Goal: Information Seeking & Learning: Learn about a topic

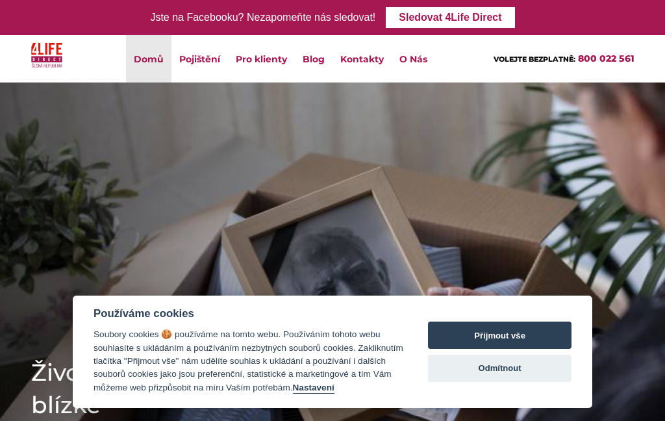
click at [511, 331] on button "Přijmout vše" at bounding box center [500, 335] width 144 height 27
checkbox input "true"
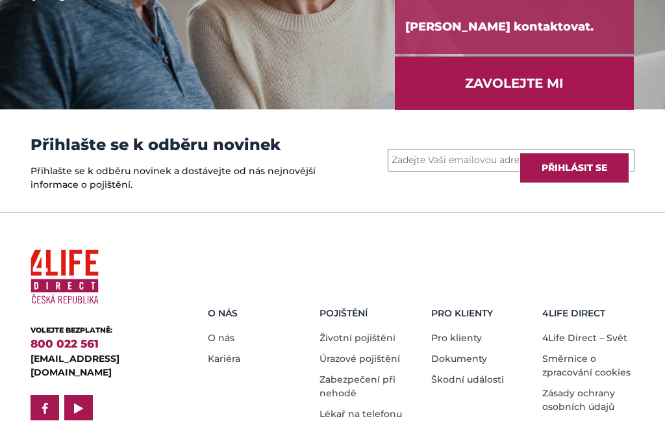
scroll to position [1852, 0]
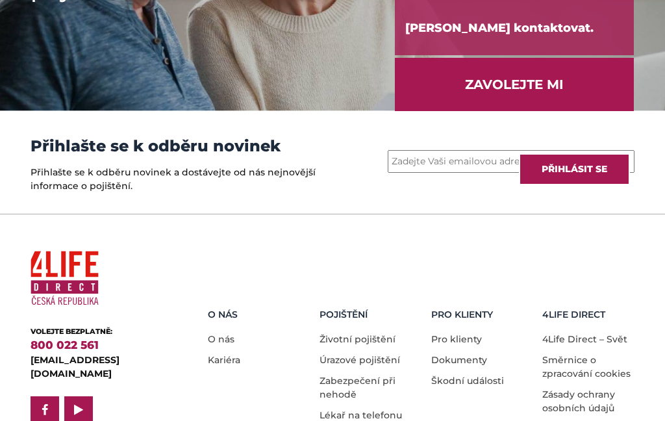
click at [481, 375] on link "Škodní události" at bounding box center [467, 381] width 73 height 12
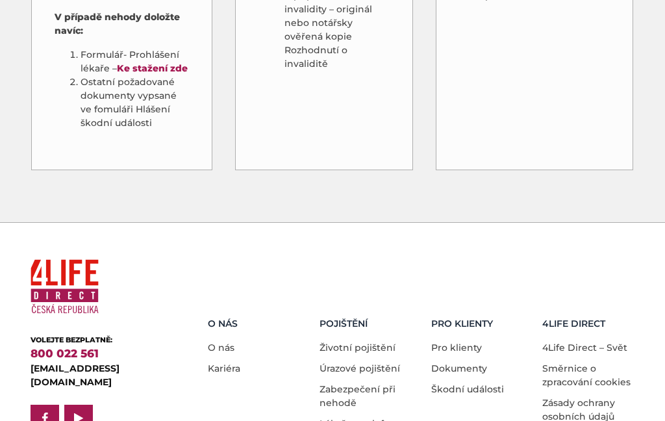
scroll to position [1284, 0]
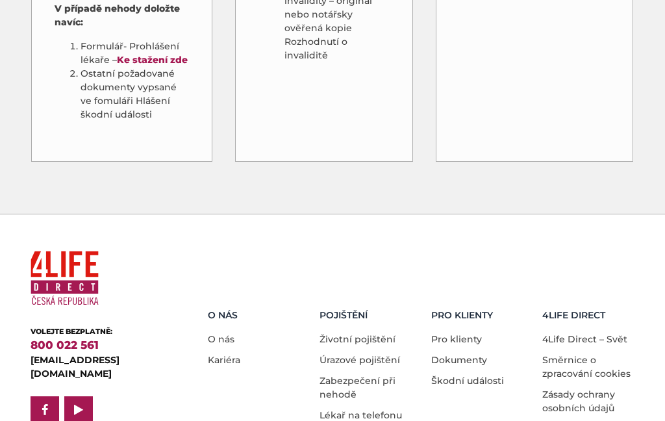
click at [480, 354] on link "Dokumenty" at bounding box center [459, 360] width 56 height 12
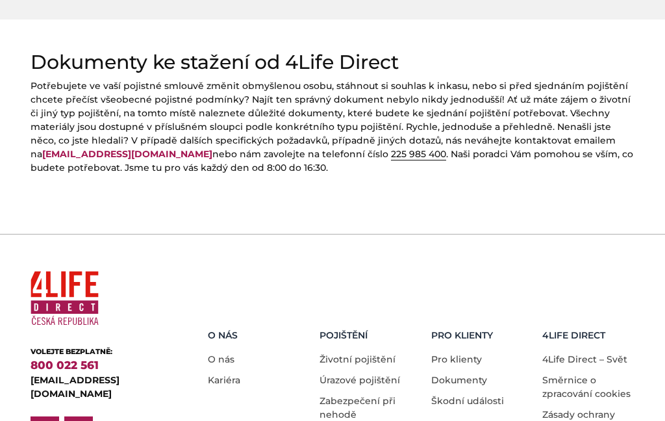
scroll to position [688, 0]
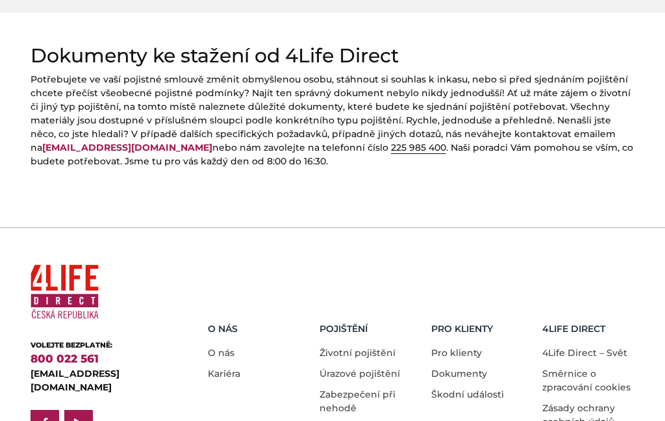
click at [464, 347] on link "Pro klienty" at bounding box center [456, 353] width 51 height 12
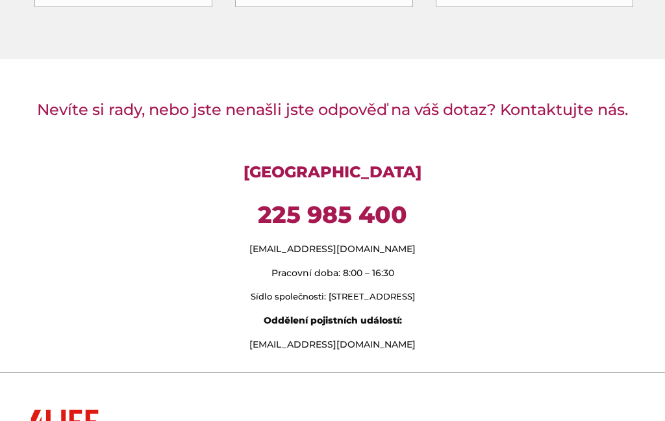
scroll to position [1233, 0]
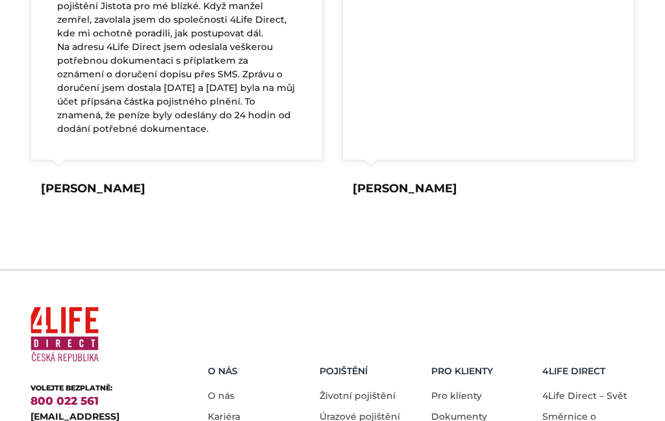
scroll to position [2155, 0]
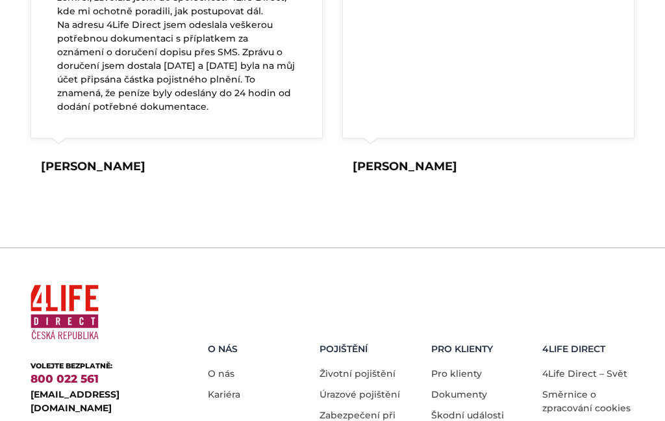
click at [352, 409] on link "Zabezpečení při nehodě" at bounding box center [358, 421] width 76 height 25
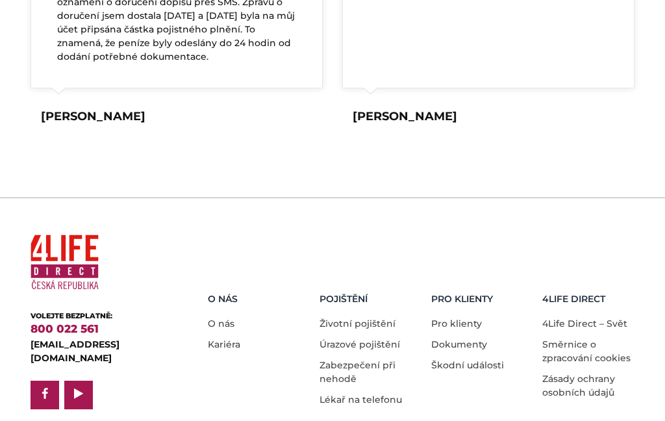
scroll to position [1973, 0]
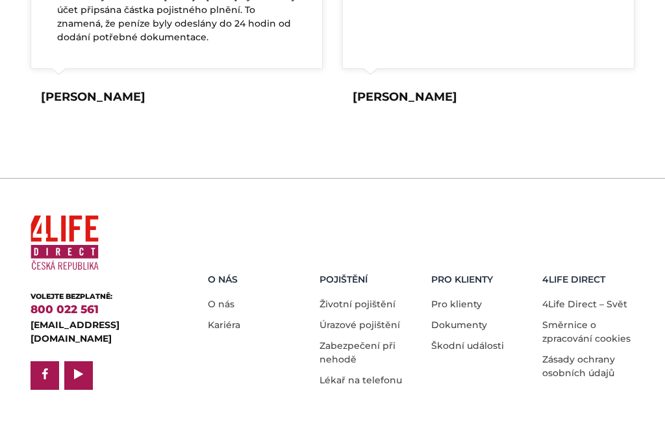
click at [381, 319] on link "Úrazové pojištění" at bounding box center [360, 325] width 81 height 12
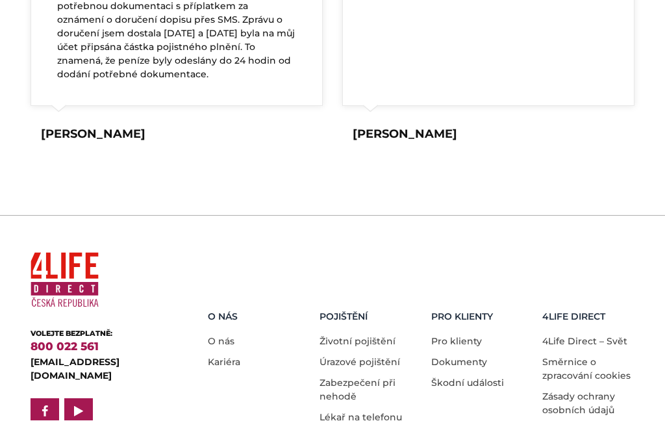
scroll to position [2395, 0]
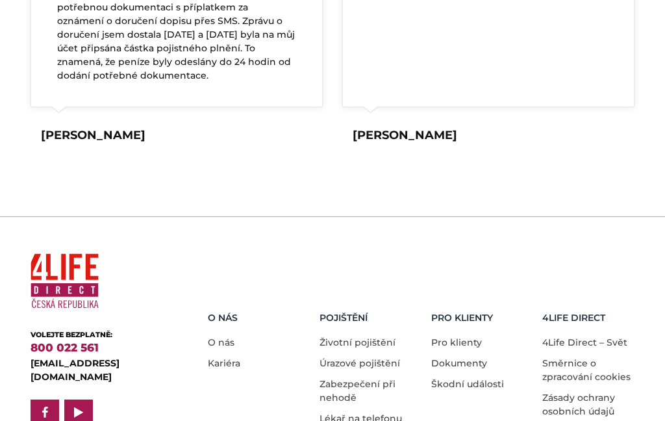
click at [375, 337] on link "Životní pojištění" at bounding box center [358, 343] width 76 height 12
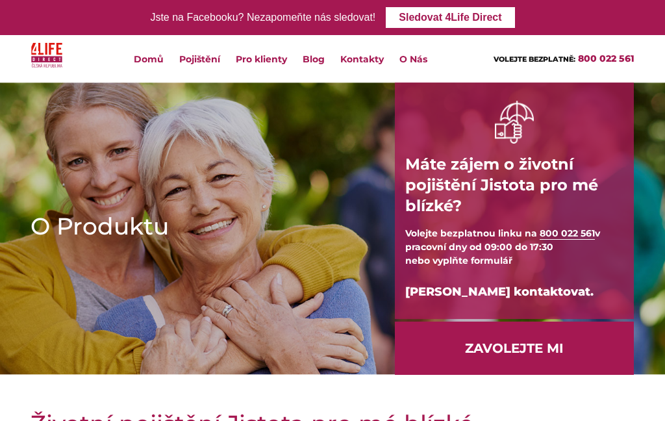
click at [0, 0] on link "Kdo jsme" at bounding box center [0, 0] width 0 height 0
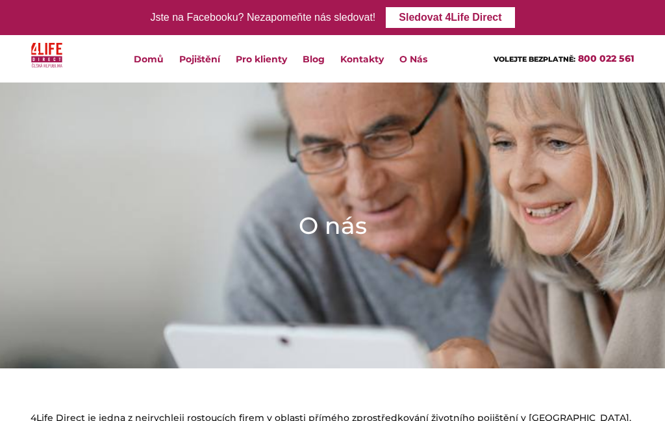
click at [149, 71] on link "Domů" at bounding box center [148, 58] width 45 height 47
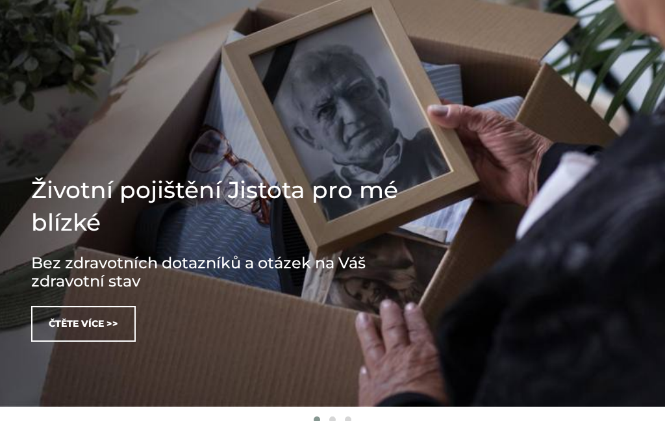
scroll to position [182, 0]
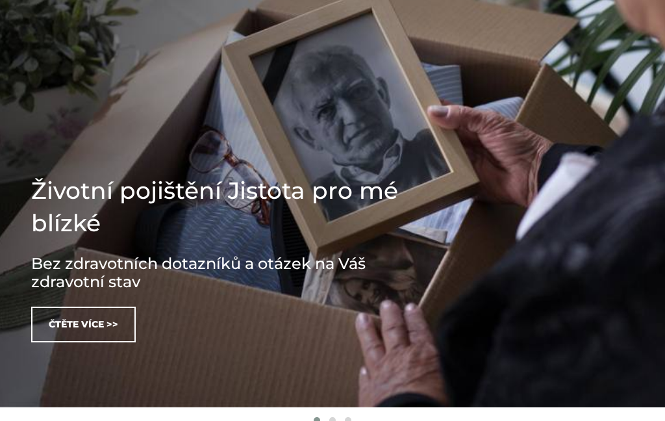
click at [111, 327] on link "Čtěte více >>" at bounding box center [83, 325] width 105 height 36
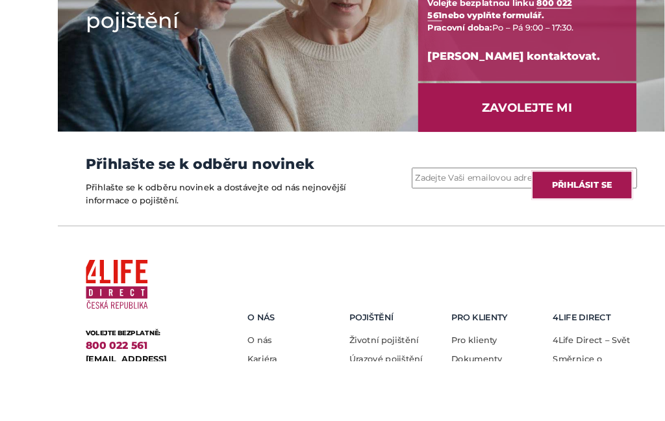
scroll to position [1904, 0]
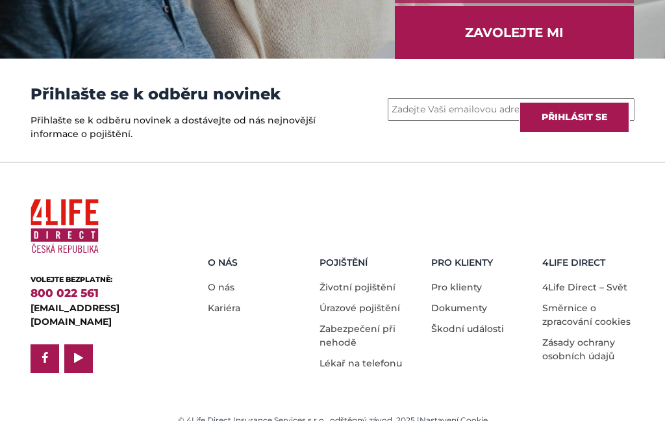
click at [357, 281] on link "Životní pojištění" at bounding box center [358, 287] width 76 height 12
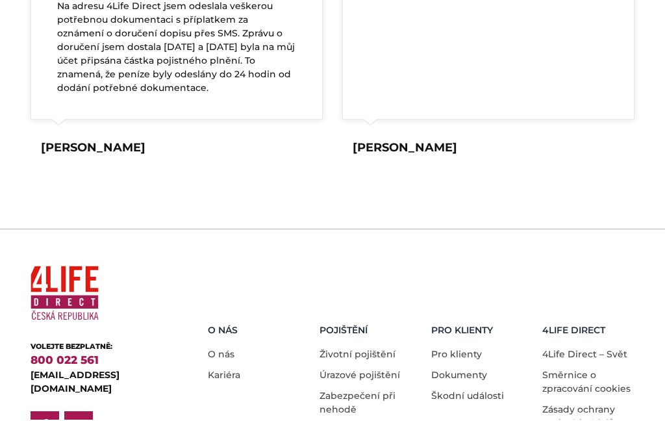
scroll to position [2738, 0]
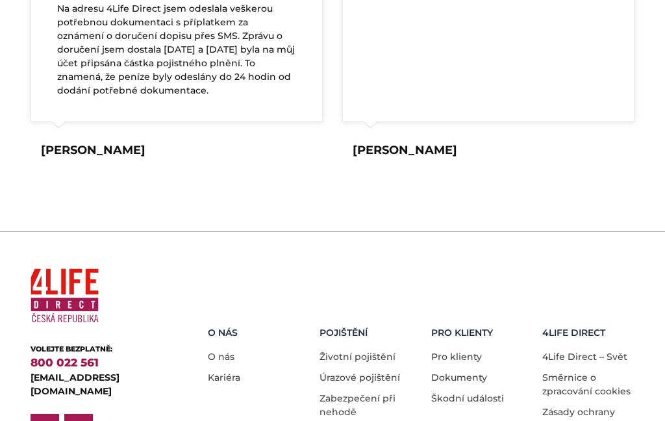
click at [455, 372] on link "Dokumenty" at bounding box center [459, 378] width 56 height 12
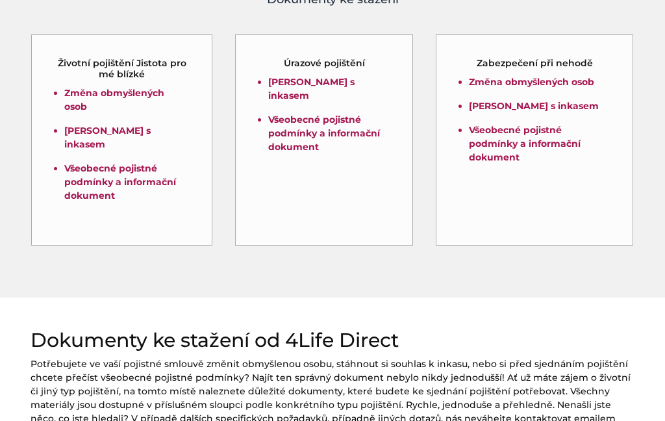
scroll to position [409, 0]
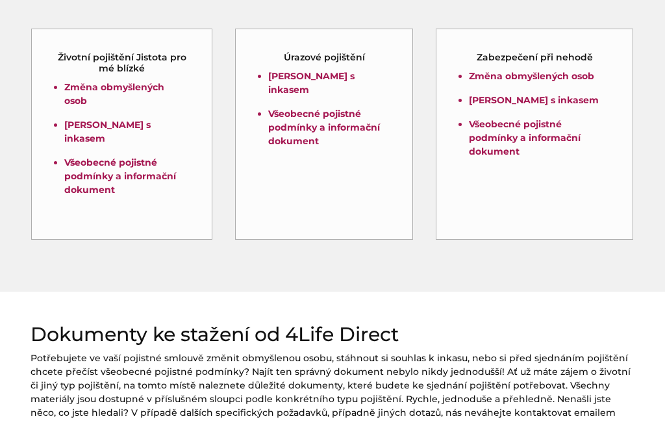
click at [92, 166] on link "Všeobecné pojistné podmínky a informační dokument" at bounding box center [120, 176] width 112 height 39
